Goal: Task Accomplishment & Management: Manage account settings

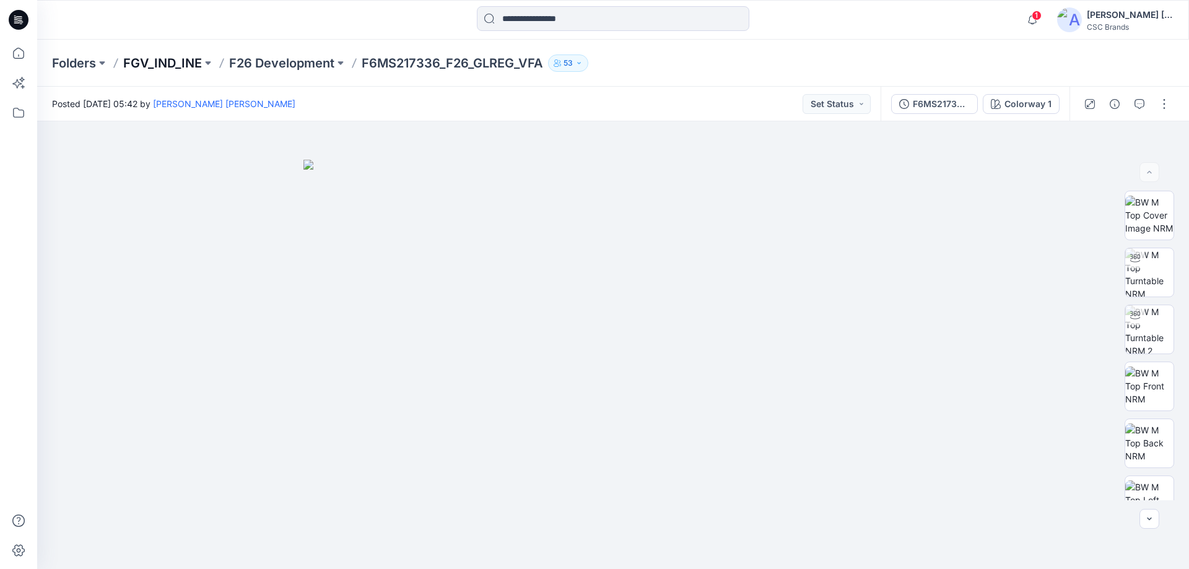
click at [163, 61] on p "FGV_IND_INE" at bounding box center [162, 62] width 79 height 17
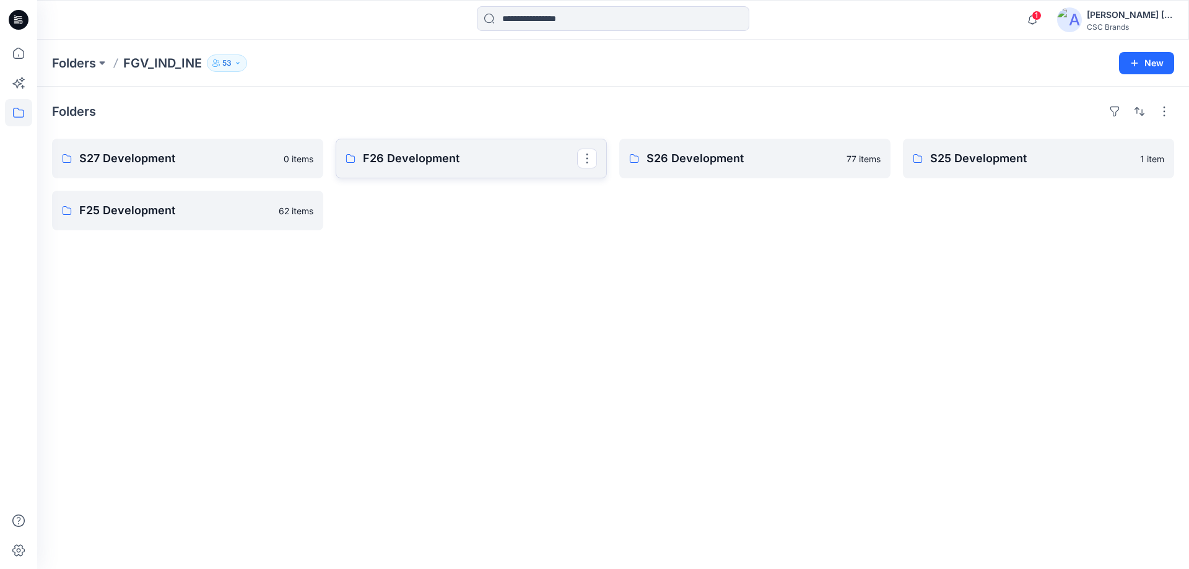
click at [395, 165] on p "F26 Development" at bounding box center [470, 158] width 214 height 17
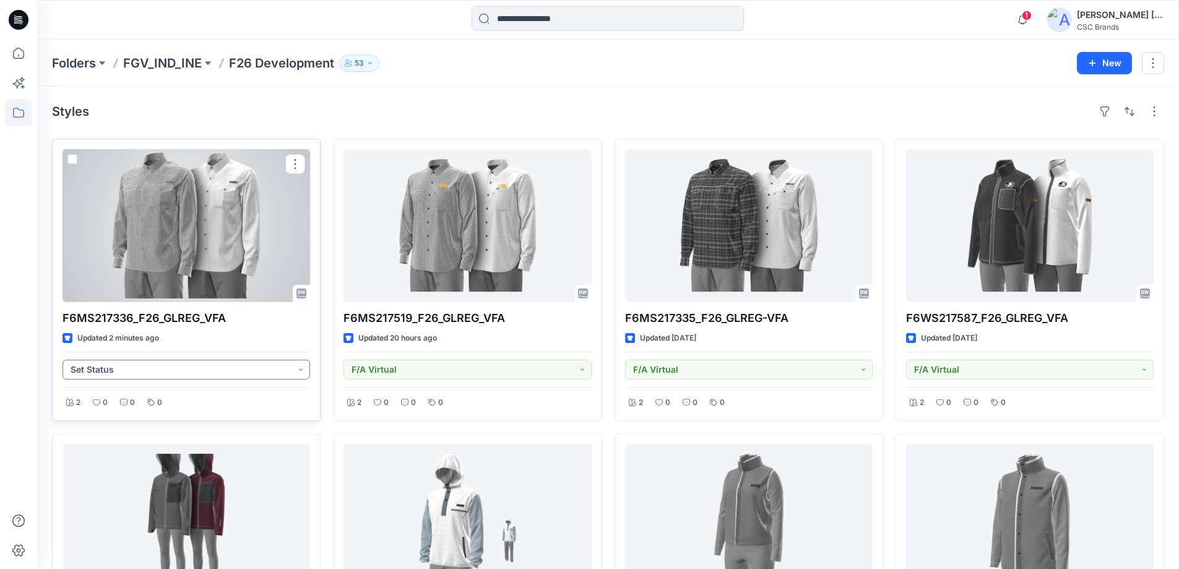
click at [296, 369] on button "Set Status" at bounding box center [187, 370] width 248 height 20
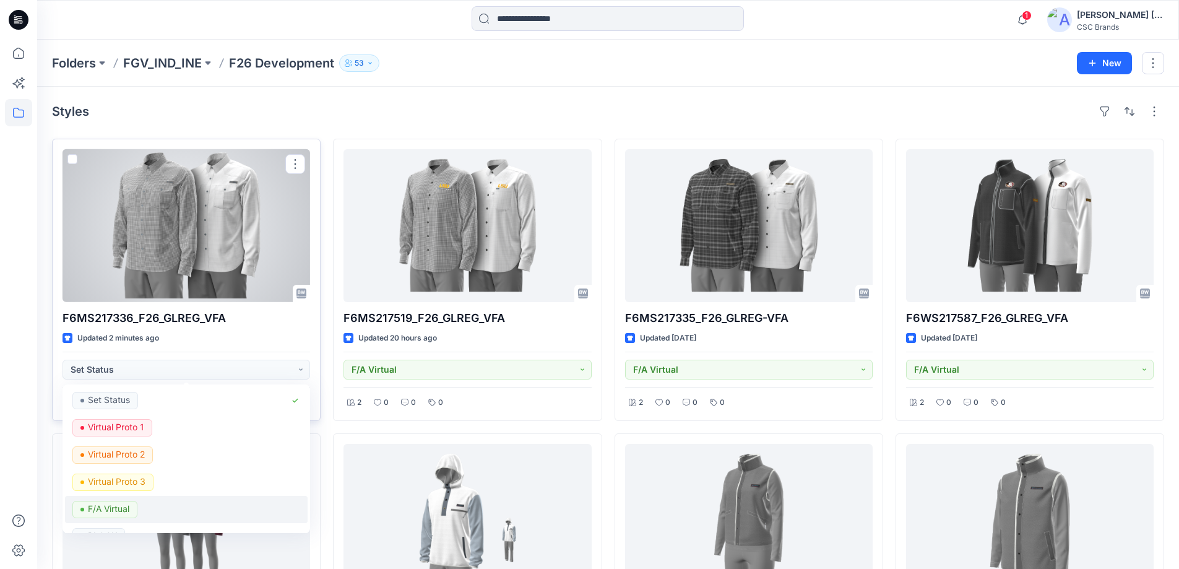
click at [108, 370] on p "F/A Virtual" at bounding box center [108, 509] width 41 height 16
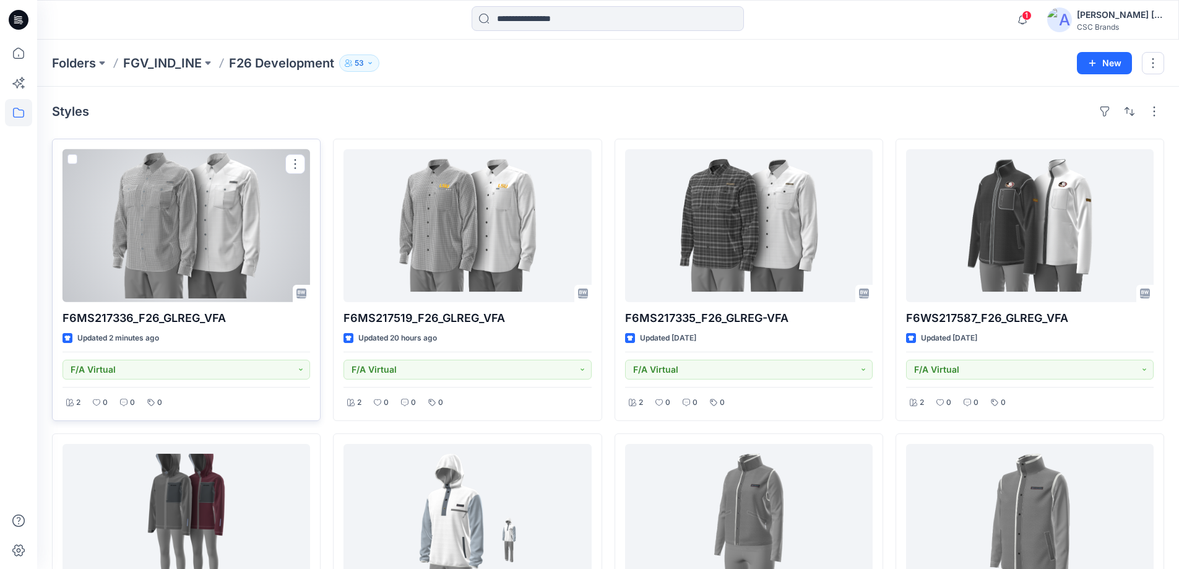
click at [252, 252] on div at bounding box center [187, 225] width 248 height 153
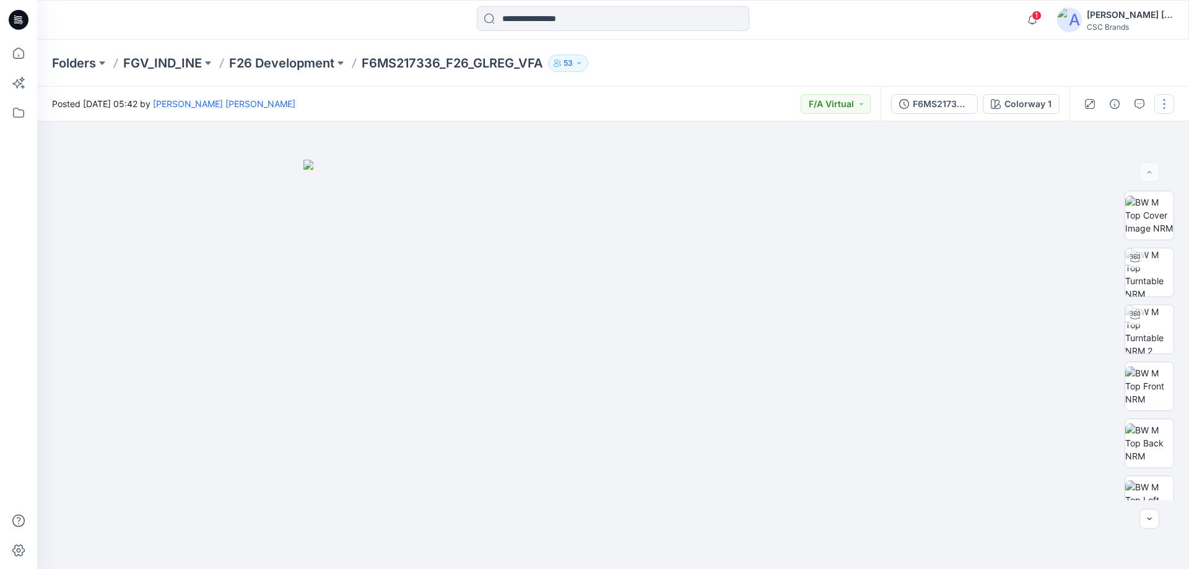
click at [575, 108] on button "button" at bounding box center [1164, 104] width 20 height 20
click at [575, 165] on button "Edit" at bounding box center [1112, 167] width 114 height 23
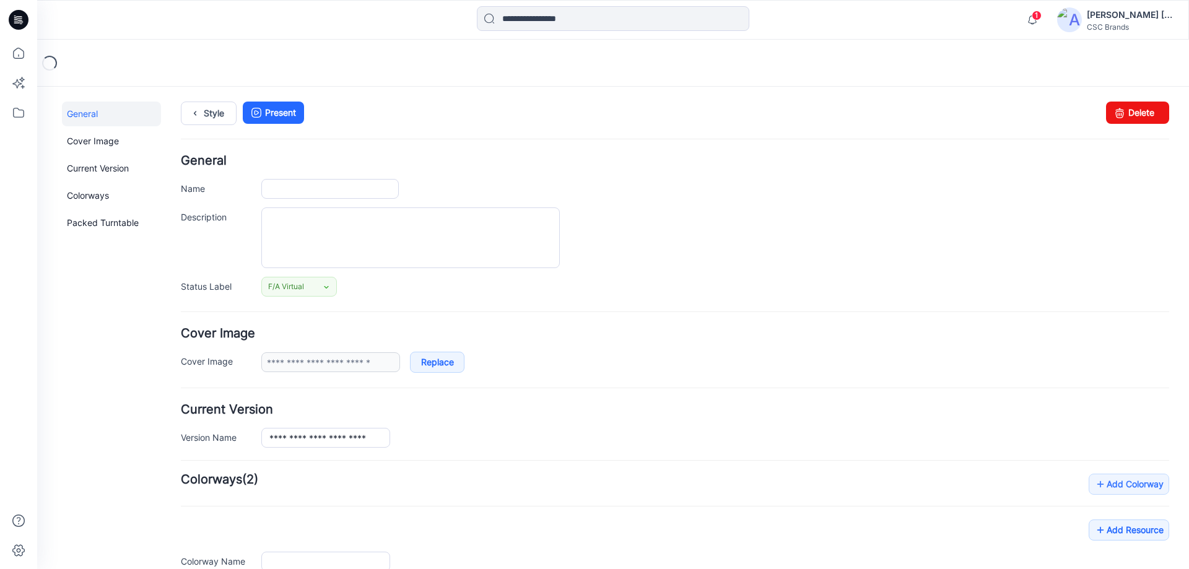
type input "**********"
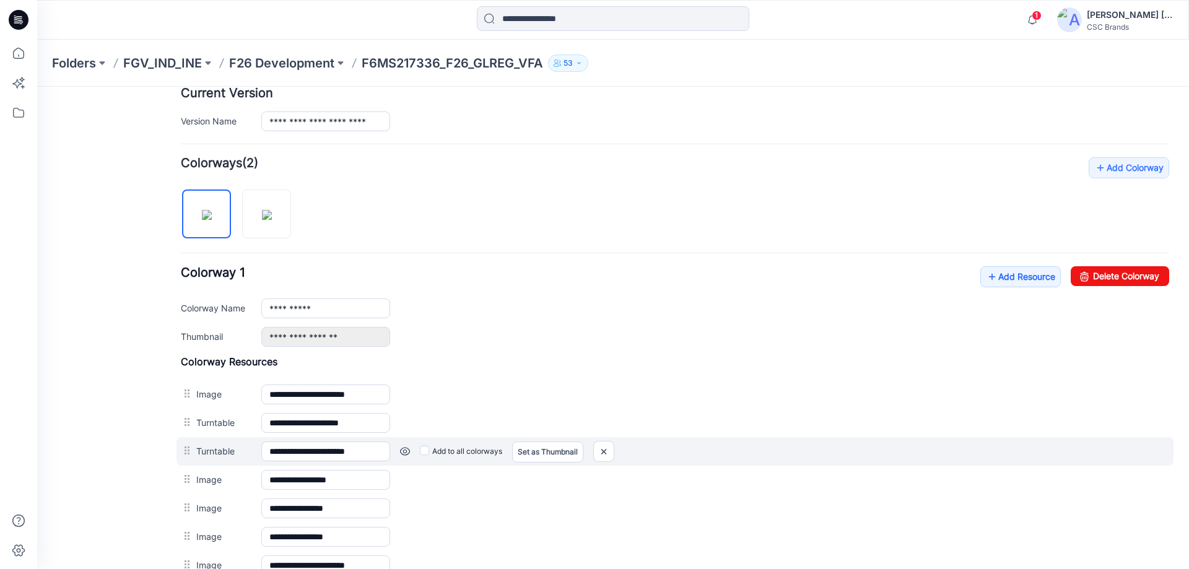
scroll to position [371, 0]
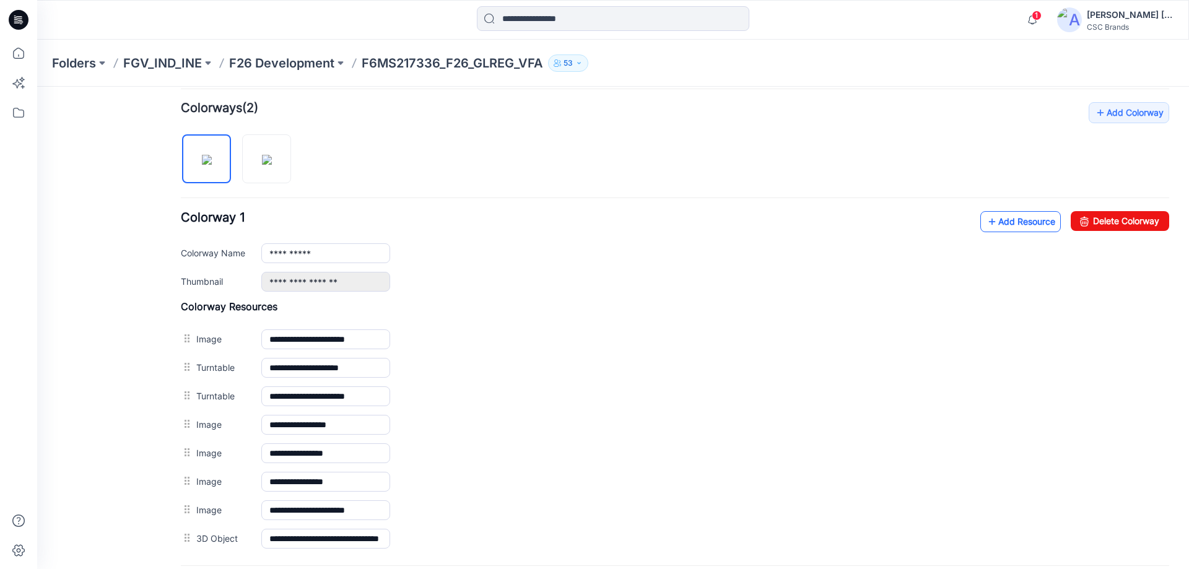
click at [1008, 221] on link "Add Resource" at bounding box center [1020, 221] width 80 height 21
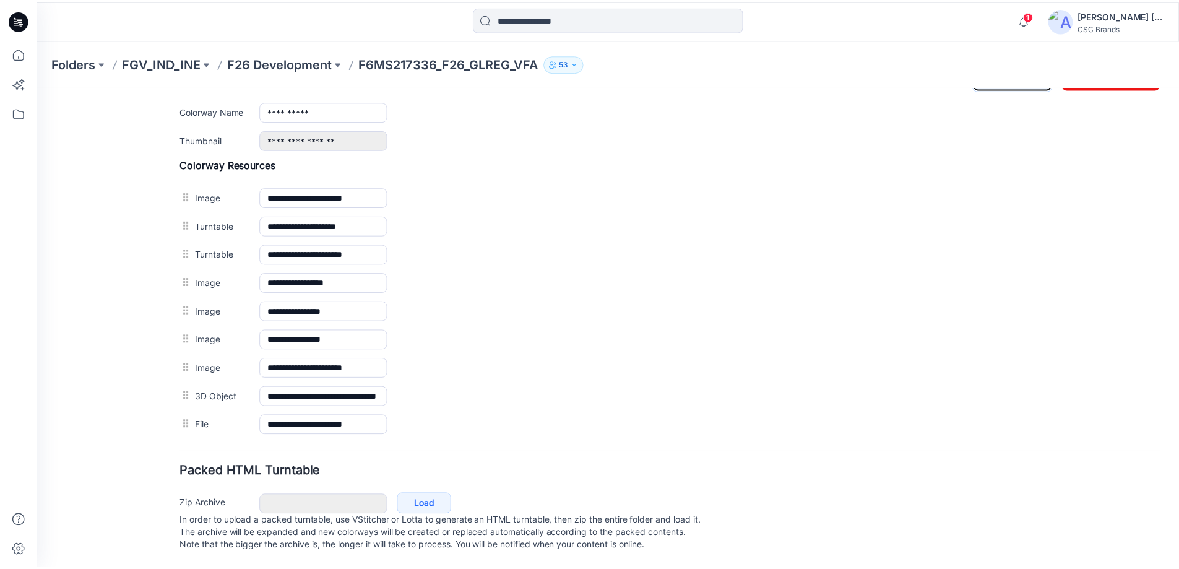
scroll to position [526, 0]
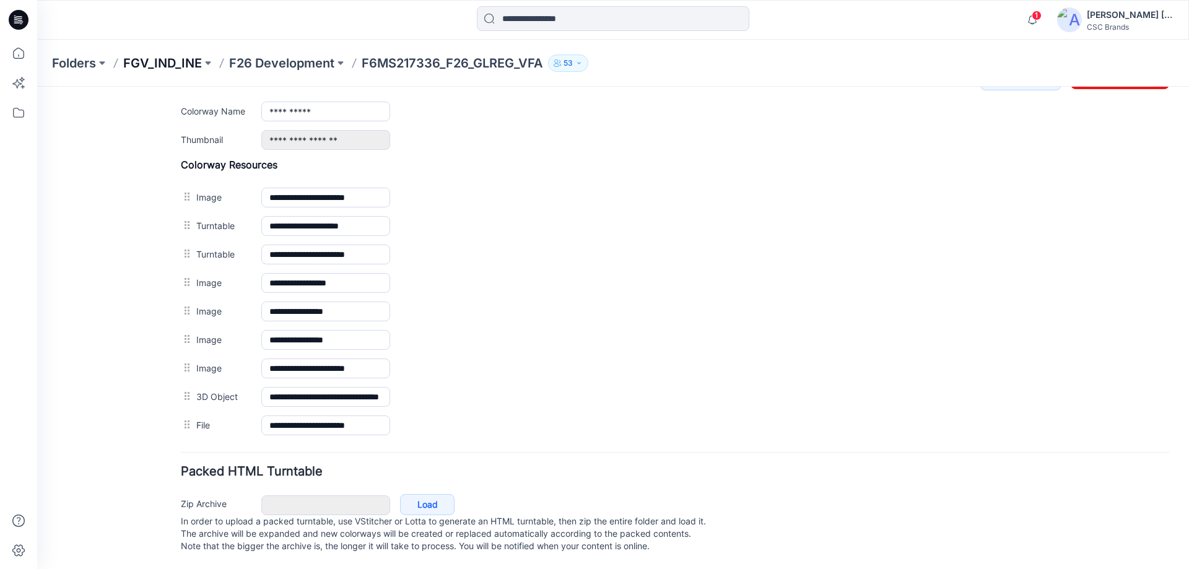
click at [176, 59] on p "FGV_IND_INE" at bounding box center [162, 62] width 79 height 17
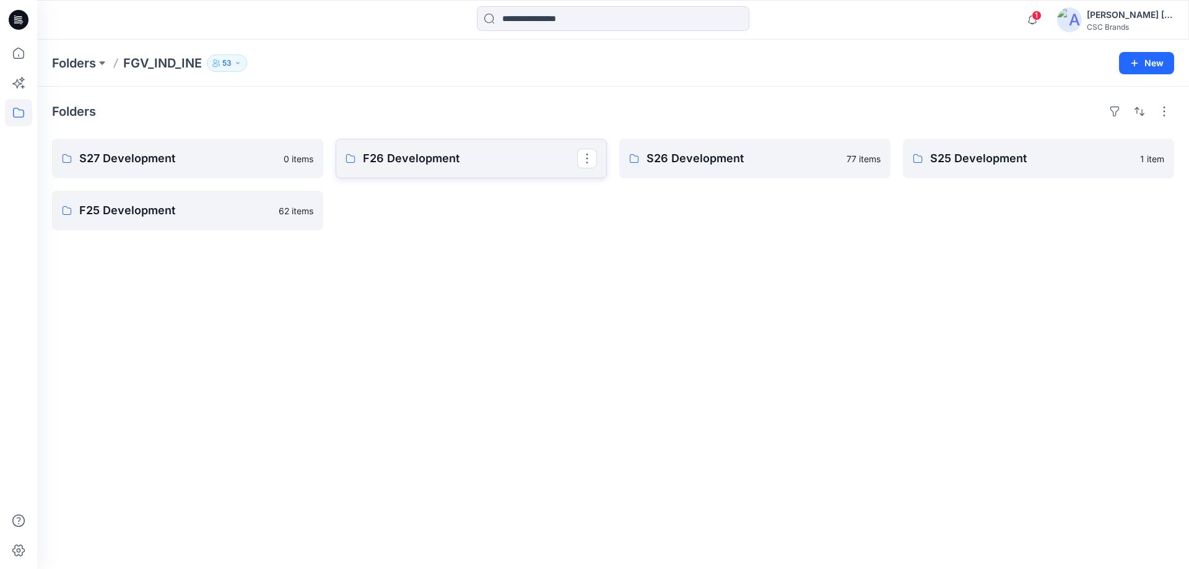
click at [476, 170] on link "F26 Development" at bounding box center [471, 159] width 271 height 40
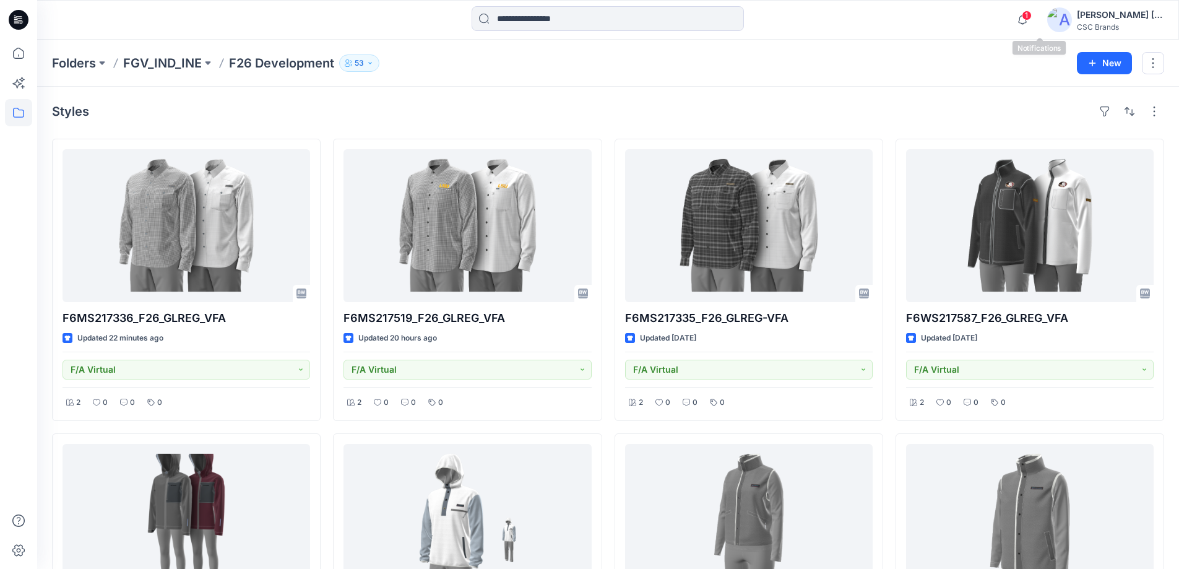
click at [1032, 15] on span "1" at bounding box center [1027, 16] width 10 height 10
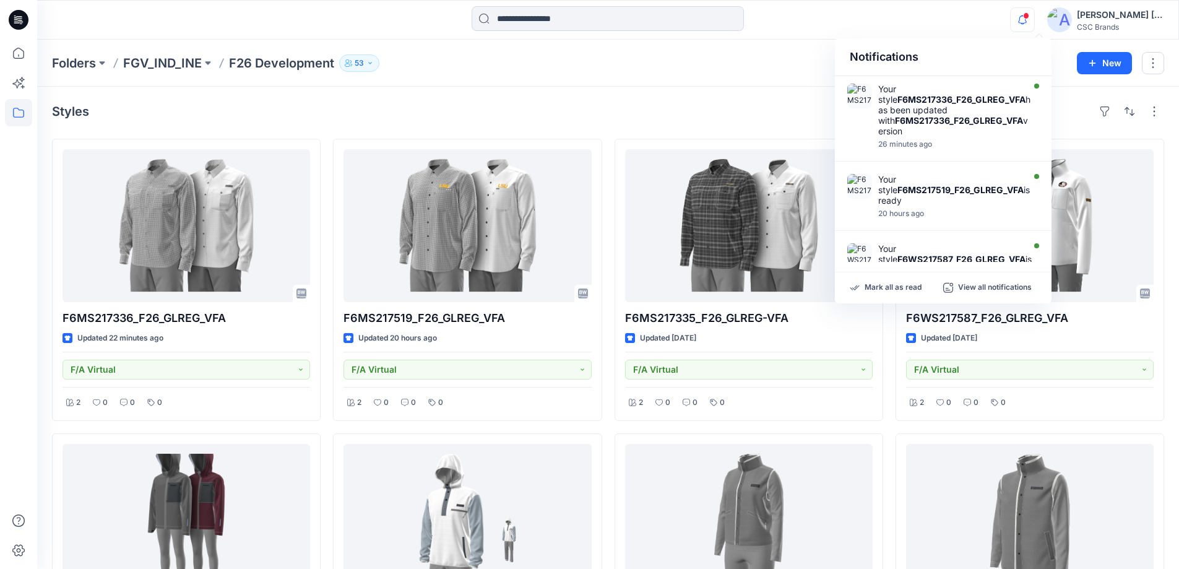
click at [898, 30] on div "Notifications Your style F6MS217336_F26_GLREG_VFA has been updated with F6MS217…" at bounding box center [608, 19] width 1142 height 27
